Goal: Task Accomplishment & Management: Manage account settings

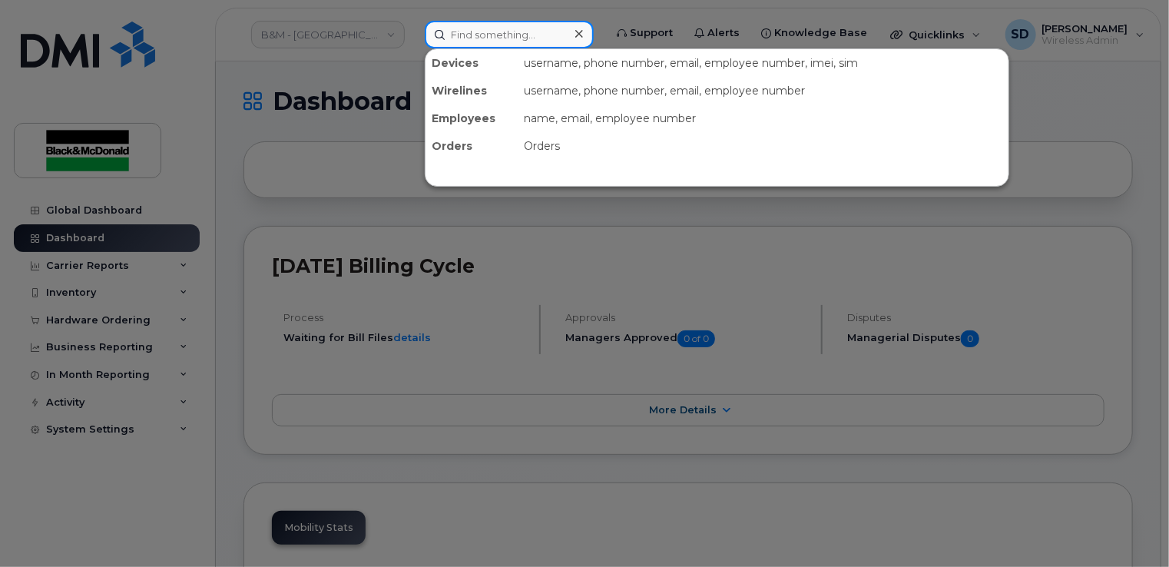
click at [464, 34] on input at bounding box center [509, 35] width 169 height 28
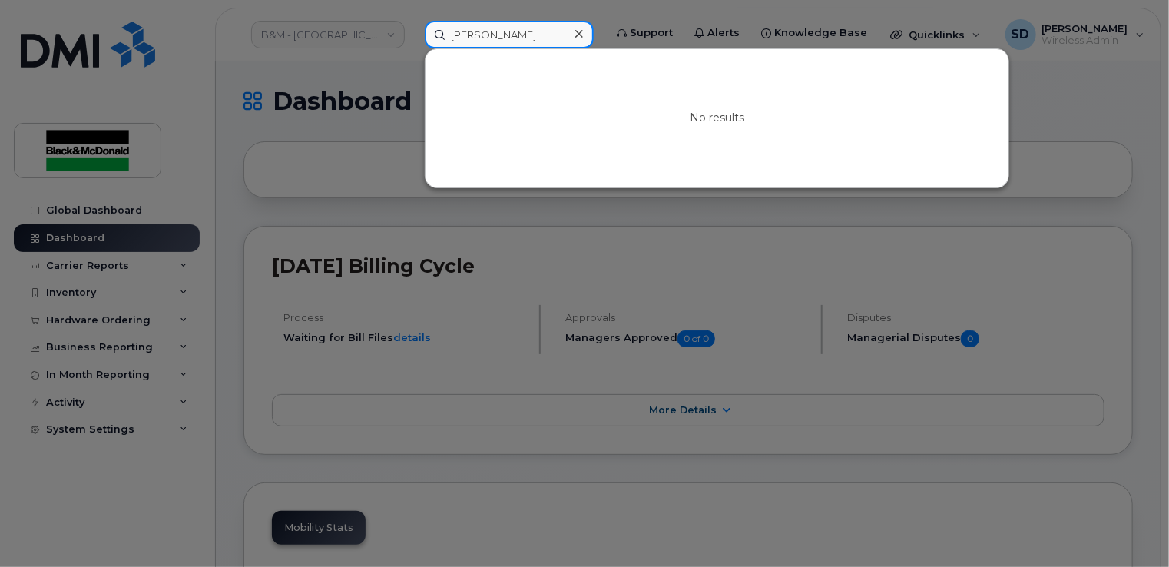
drag, startPoint x: 330, startPoint y: 22, endPoint x: 280, endPoint y: 15, distance: 51.2
click at [413, 21] on div "Valdimir No results" at bounding box center [510, 35] width 194 height 28
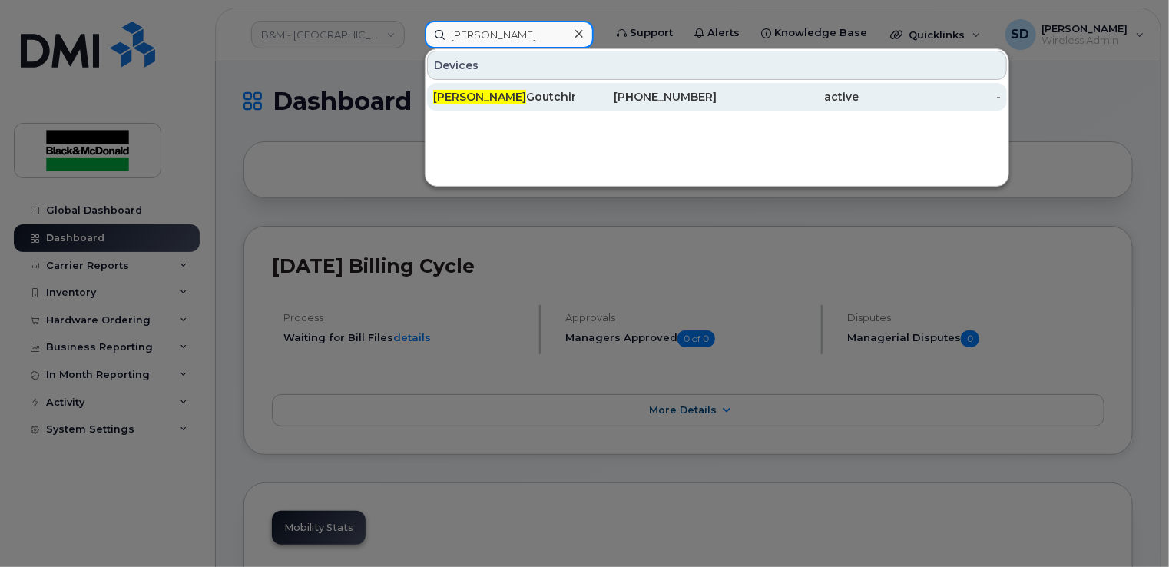
type input "Vladimir"
click at [520, 97] on div "Vladimir Goutchin" at bounding box center [504, 96] width 142 height 15
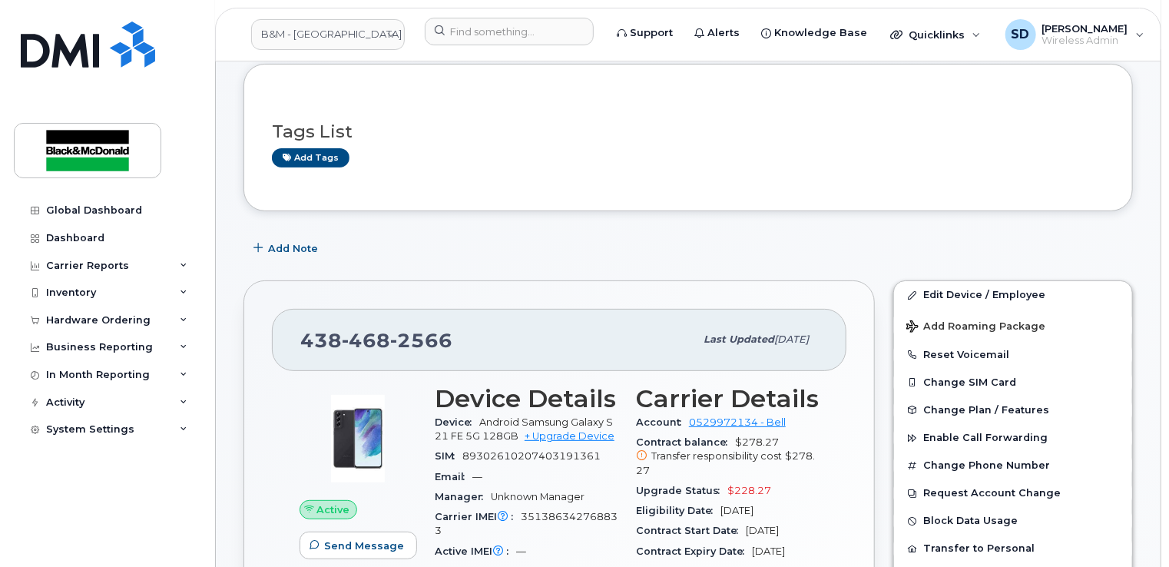
scroll to position [77, 0]
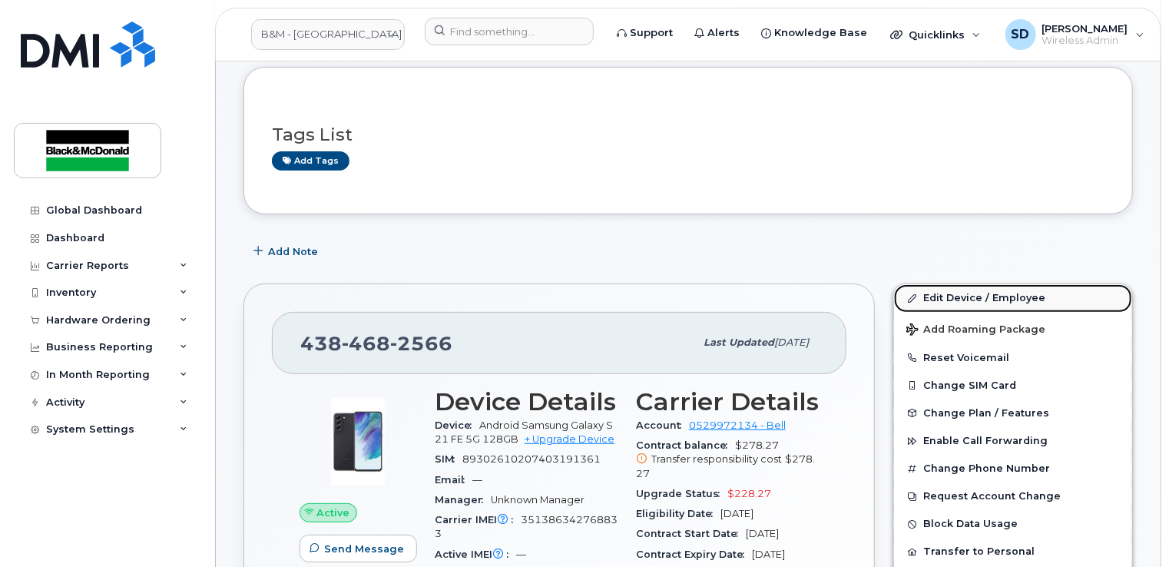
click at [939, 295] on link "Edit Device / Employee" at bounding box center [1013, 298] width 238 height 28
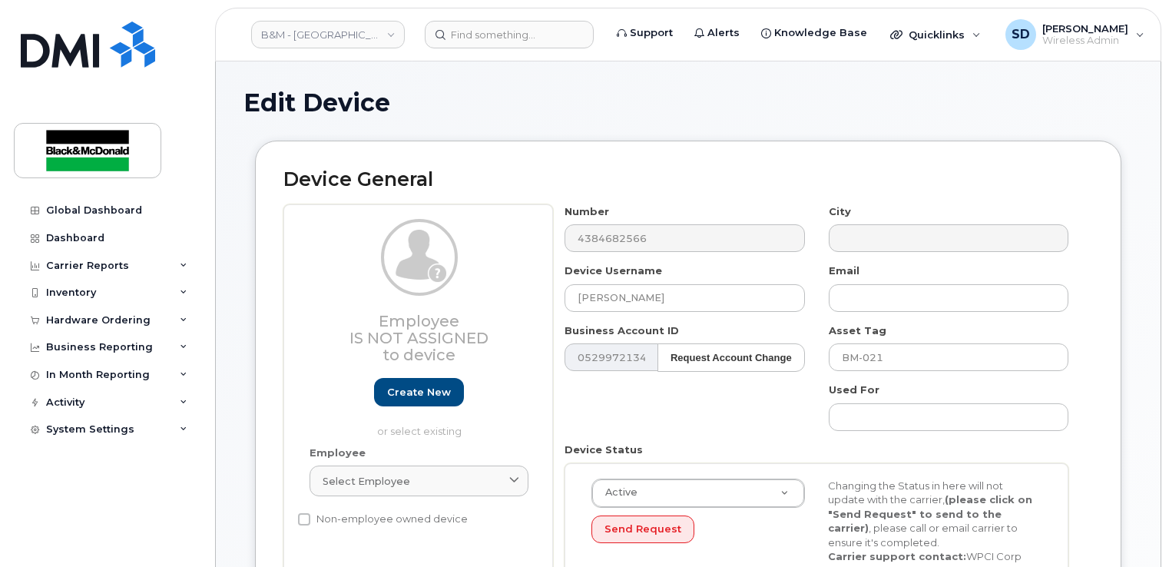
select select "91393"
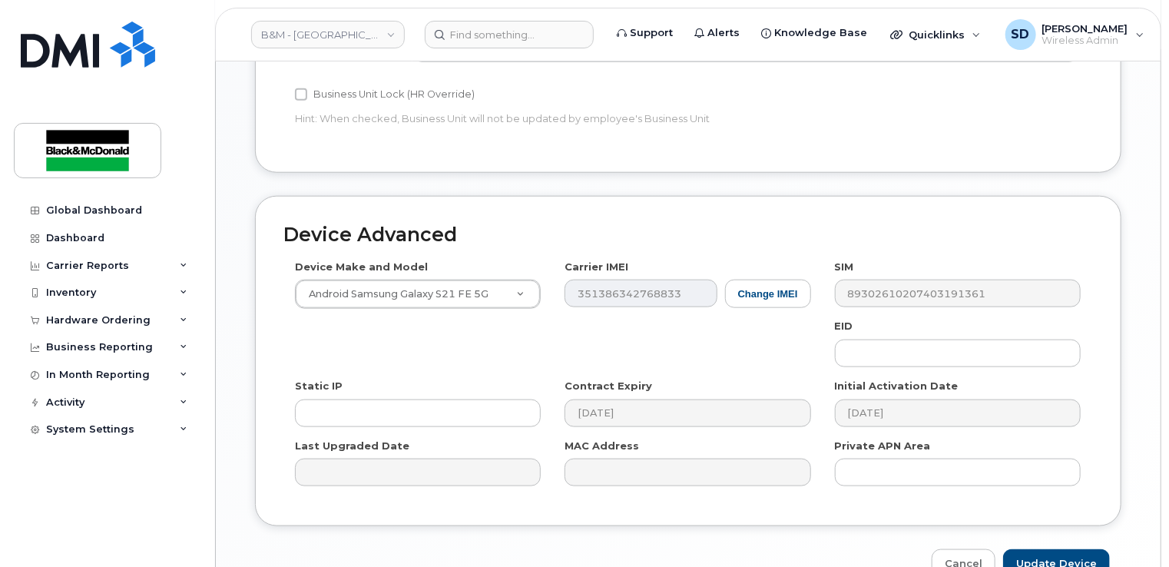
scroll to position [809, 0]
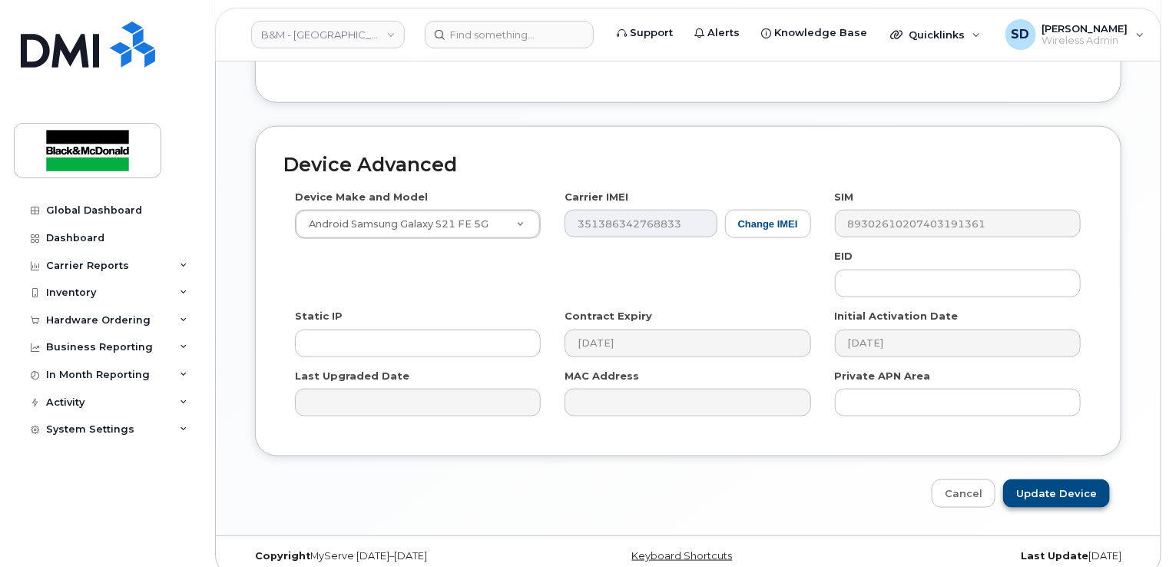
type input "[PERSON_NAME]"
click at [1053, 479] on input "Update Device" at bounding box center [1056, 493] width 107 height 28
type input "Saving..."
